Goal: Information Seeking & Learning: Learn about a topic

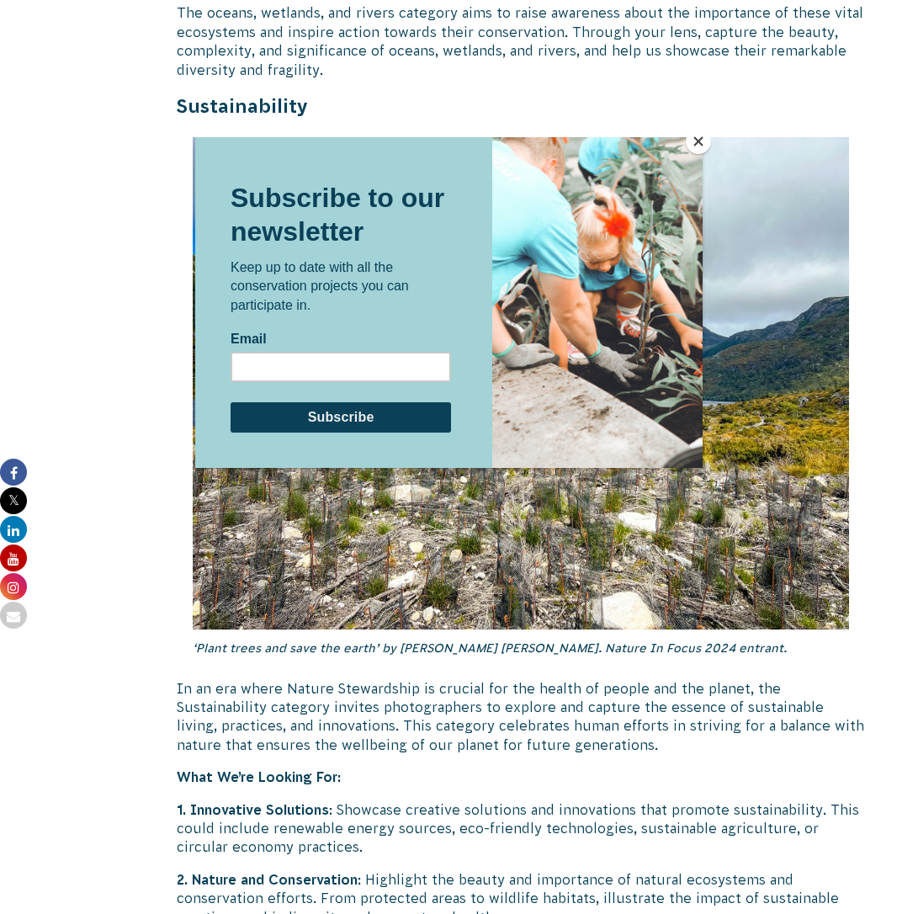
scroll to position [3786, 0]
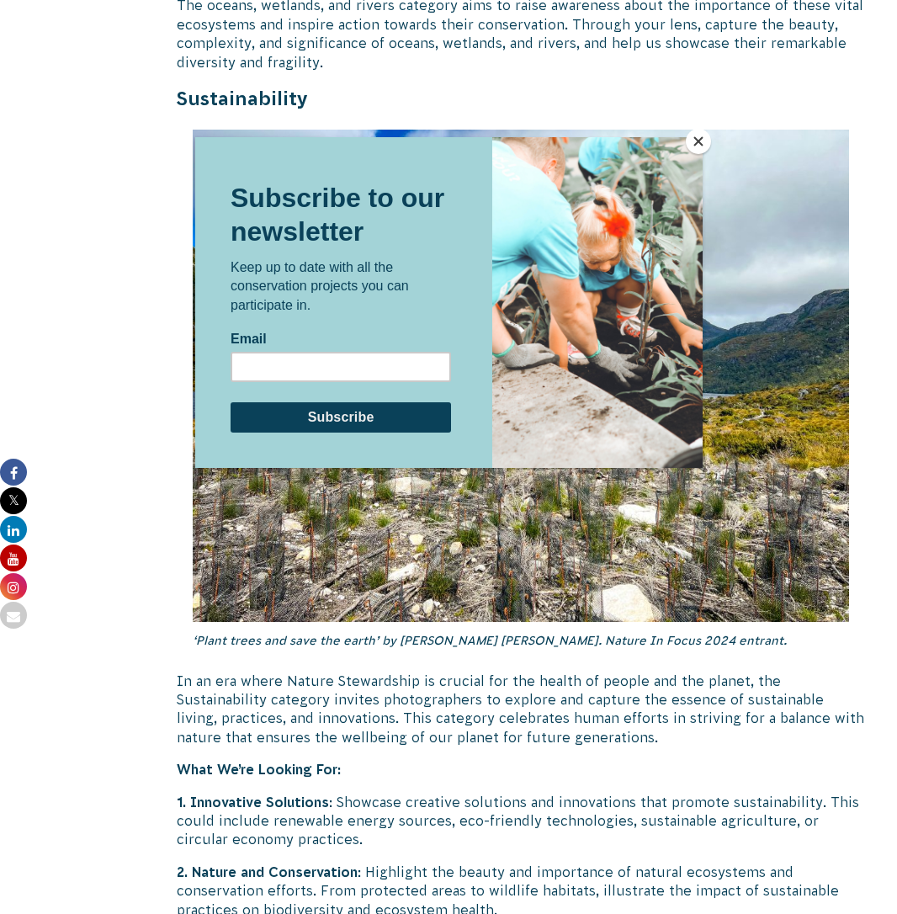
click at [703, 140] on button "Close" at bounding box center [698, 141] width 25 height 25
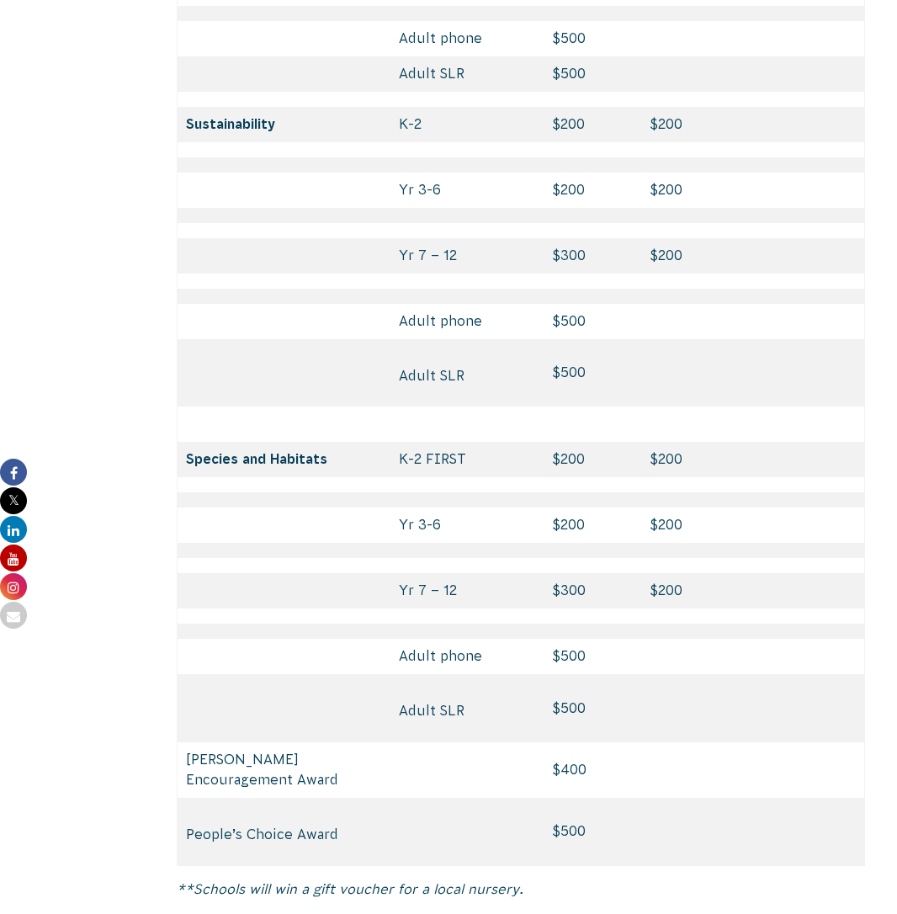
scroll to position [7572, 0]
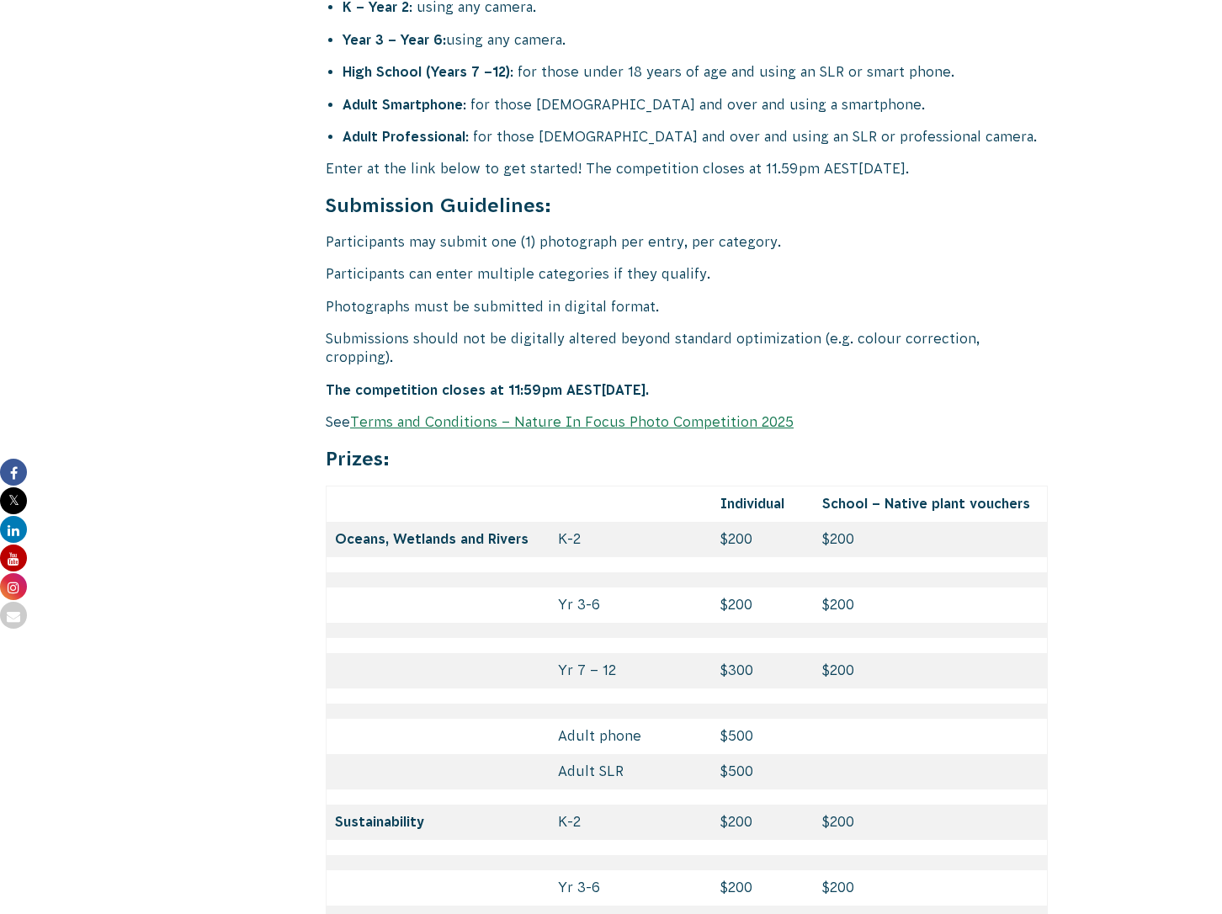
scroll to position [6899, 0]
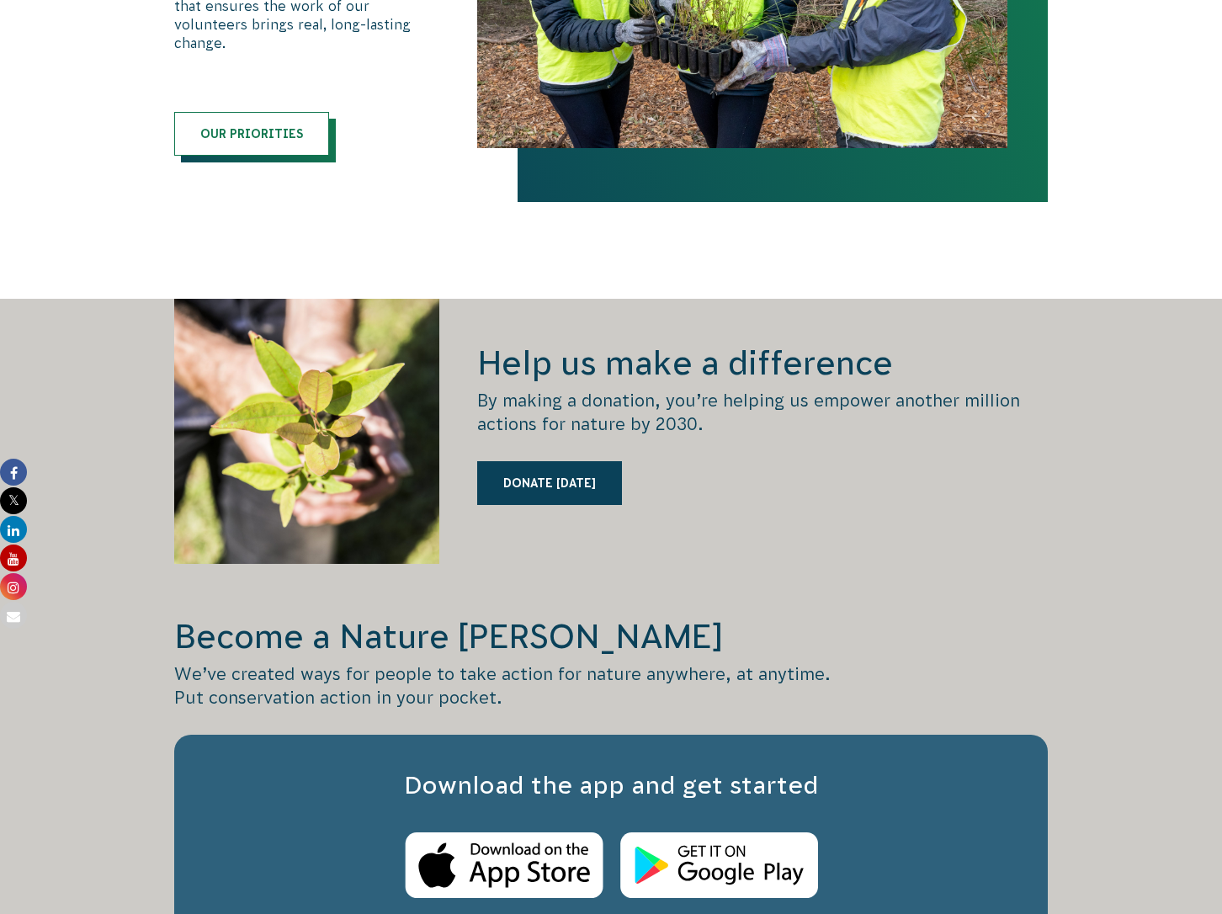
scroll to position [2103, 0]
